Goal: Find specific page/section: Find specific page/section

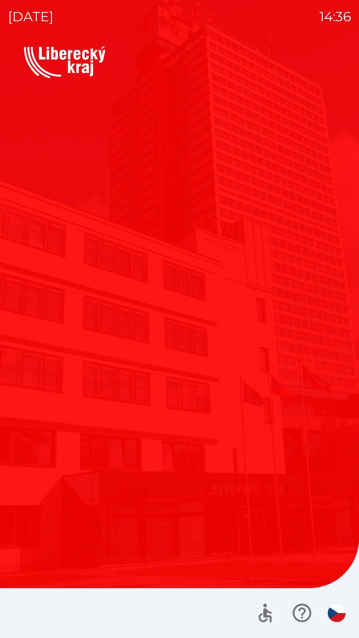
click at [217, 454] on div "Vítejte Jak vám mohu pomoci? Plánovaná schůzka Společnosti Kotlíkové dotace Dot…" at bounding box center [179, 342] width 343 height 591
click at [210, 303] on button "Dotace" at bounding box center [258, 327] width 153 height 100
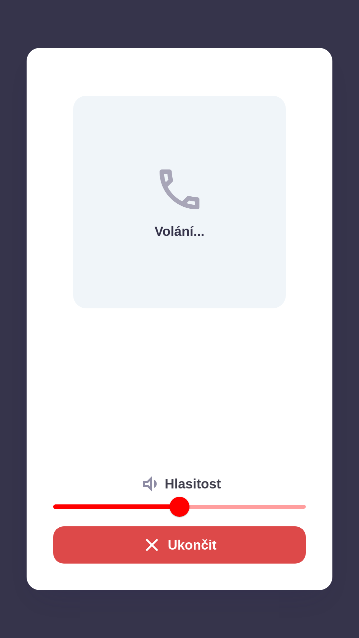
click at [147, 545] on icon "button" at bounding box center [151, 544] width 21 height 21
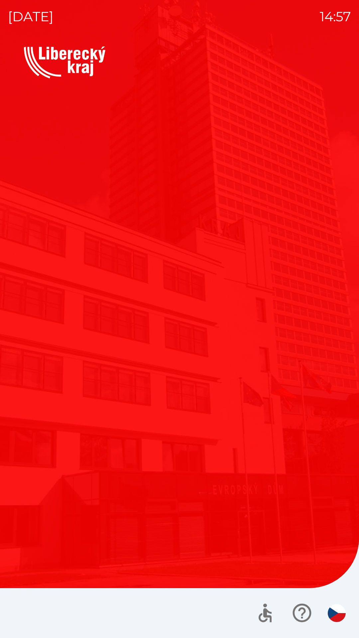
click at [237, 395] on div "Vítejte Jak vám mohu pomoci? Plánovaná schůzka Společnosti Kotlíkové dotace Dot…" at bounding box center [179, 271] width 311 height 364
click at [227, 465] on div "Vítejte Jak vám mohu pomoci? Plánovaná schůzka Společnosti Kotlíkové dotace Dot…" at bounding box center [179, 342] width 343 height 591
click at [215, 467] on div "Vítejte Jak vám mohu pomoci? Plánovaná schůzka Společnosti Kotlíkové dotace Dot…" at bounding box center [179, 342] width 343 height 591
click at [195, 338] on button "Dotace" at bounding box center [258, 327] width 153 height 100
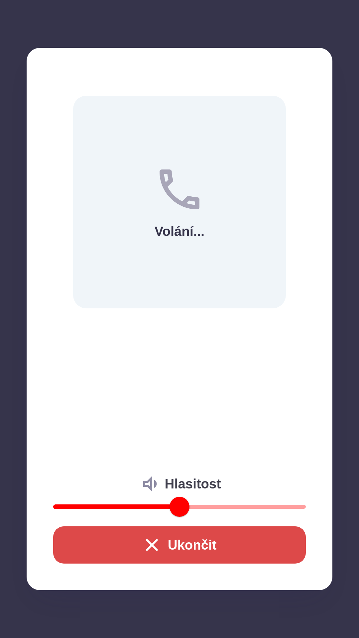
click at [190, 550] on button "Ukončit" at bounding box center [179, 544] width 252 height 37
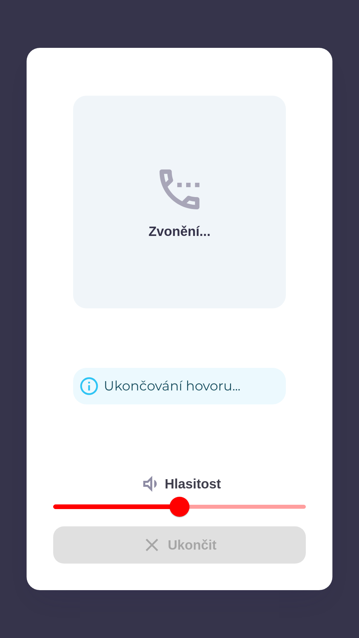
click at [169, 533] on div "Ukončit" at bounding box center [179, 544] width 252 height 37
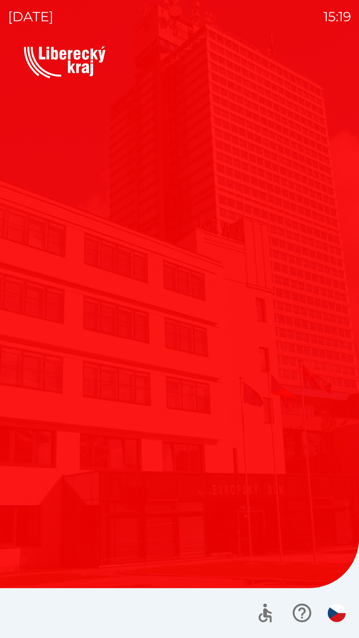
click at [221, 326] on button "Dotace" at bounding box center [258, 327] width 153 height 100
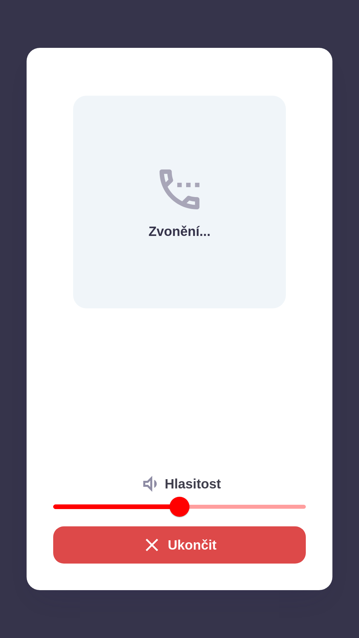
click at [217, 345] on div "Zvonění... Hlasitost Ukončit" at bounding box center [180, 319] width 306 height 542
